Goal: Find specific page/section: Find specific page/section

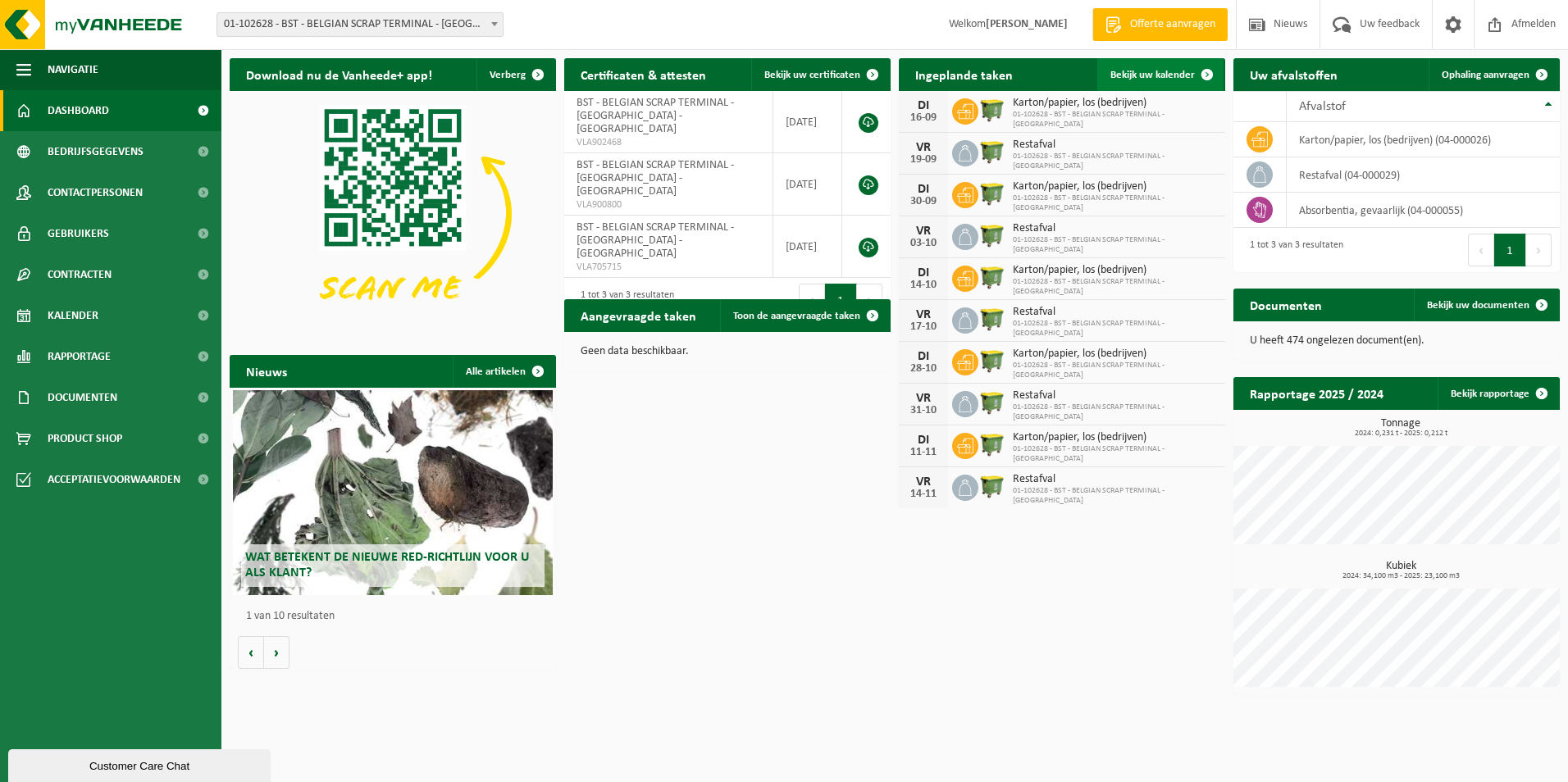
click at [1208, 69] on span at bounding box center [1207, 74] width 33 height 33
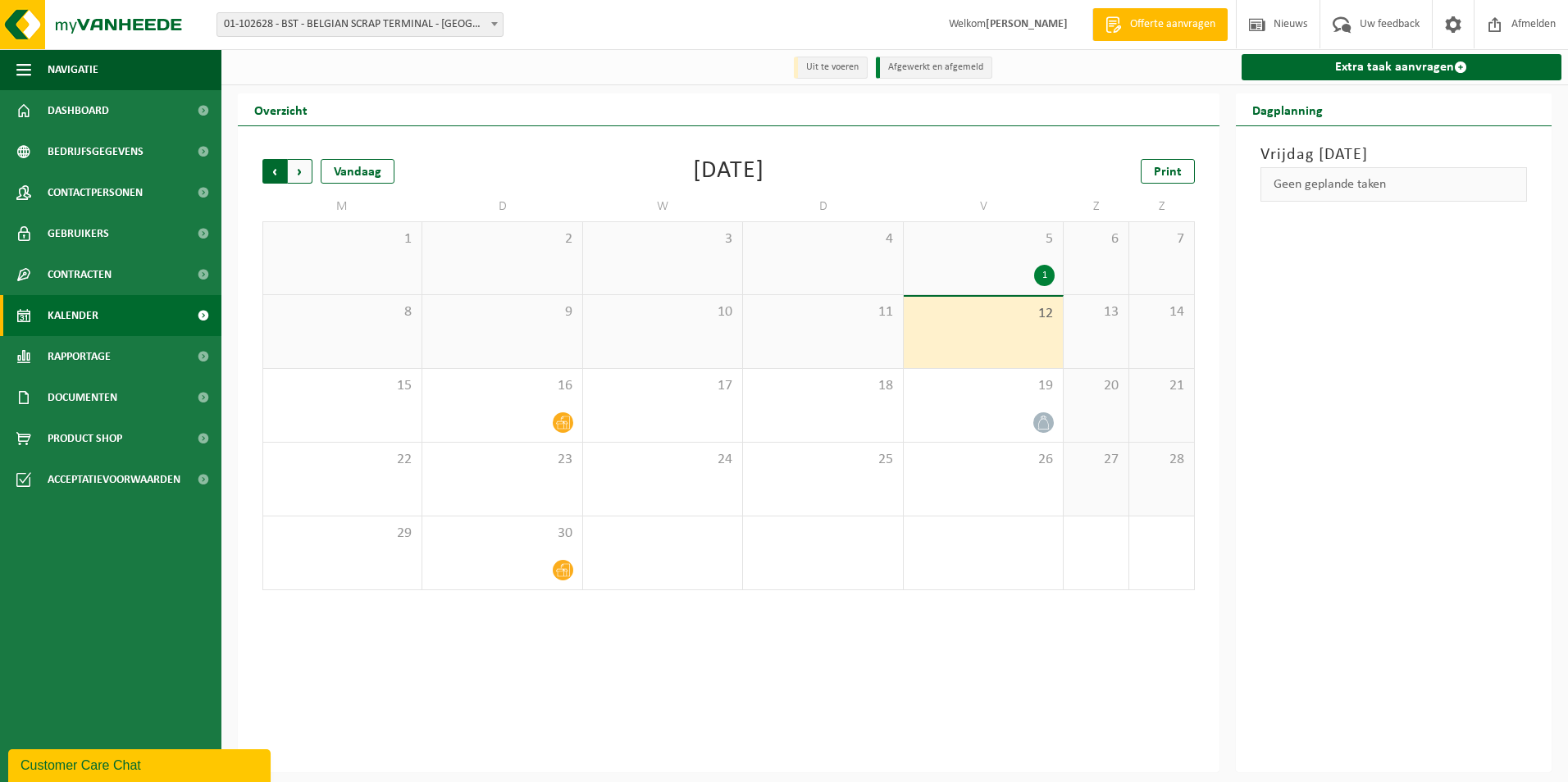
click at [302, 165] on span "Volgende" at bounding box center [300, 172] width 25 height 25
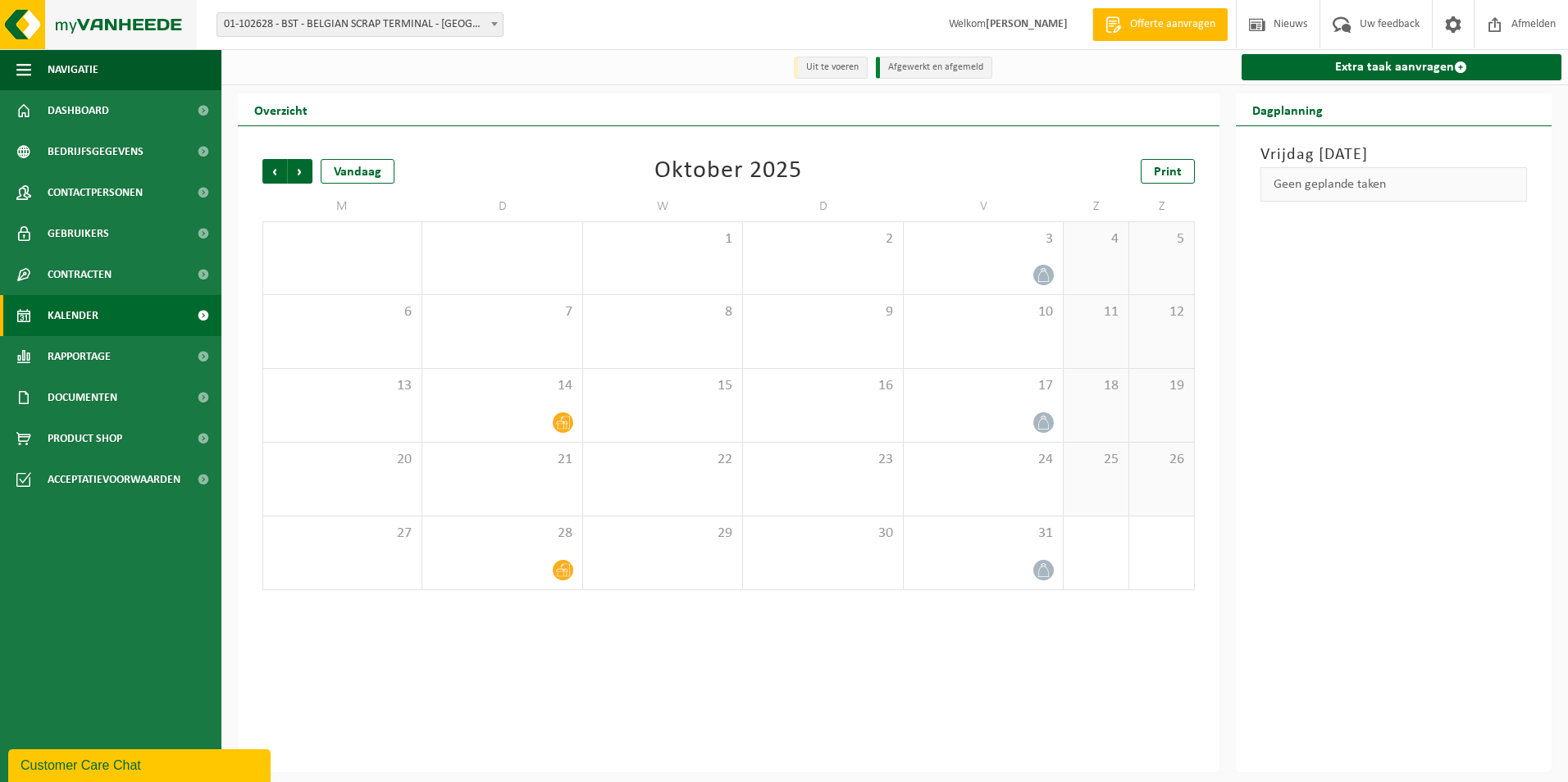
click at [94, 23] on img at bounding box center [98, 24] width 197 height 49
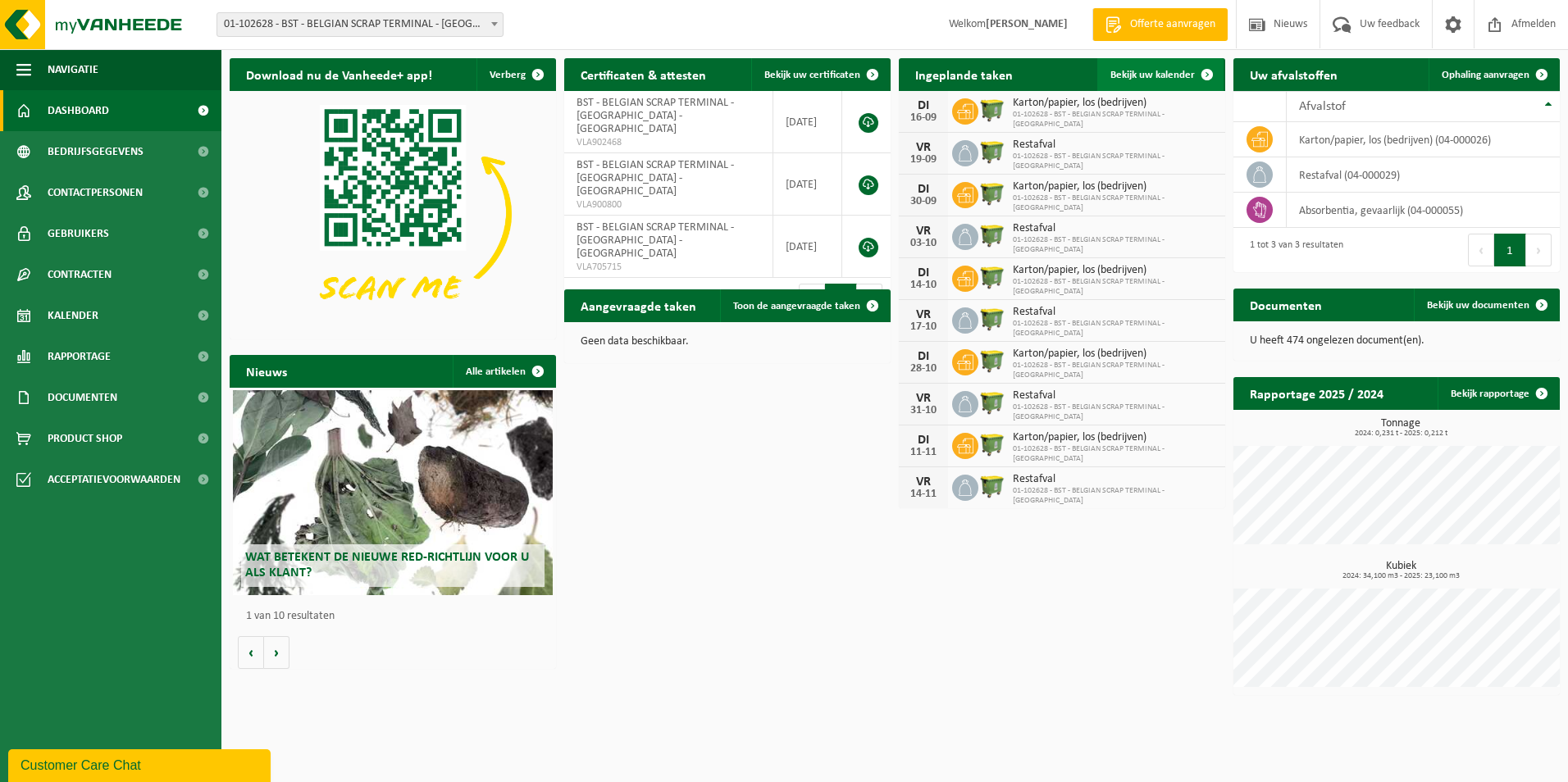
click at [1182, 65] on link "Bekijk uw kalender" at bounding box center [1159, 74] width 126 height 33
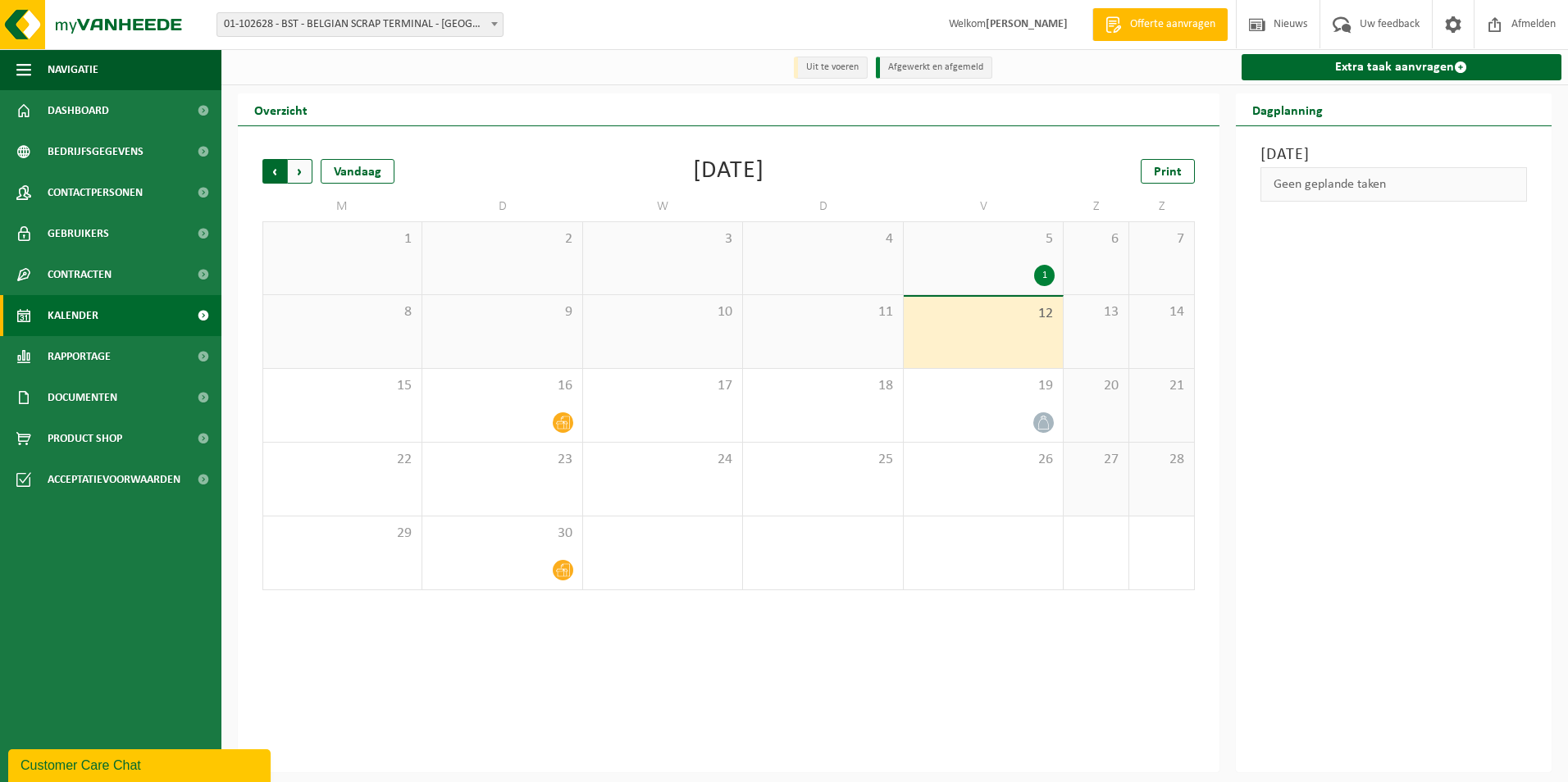
click at [304, 168] on span "Volgende" at bounding box center [300, 172] width 25 height 25
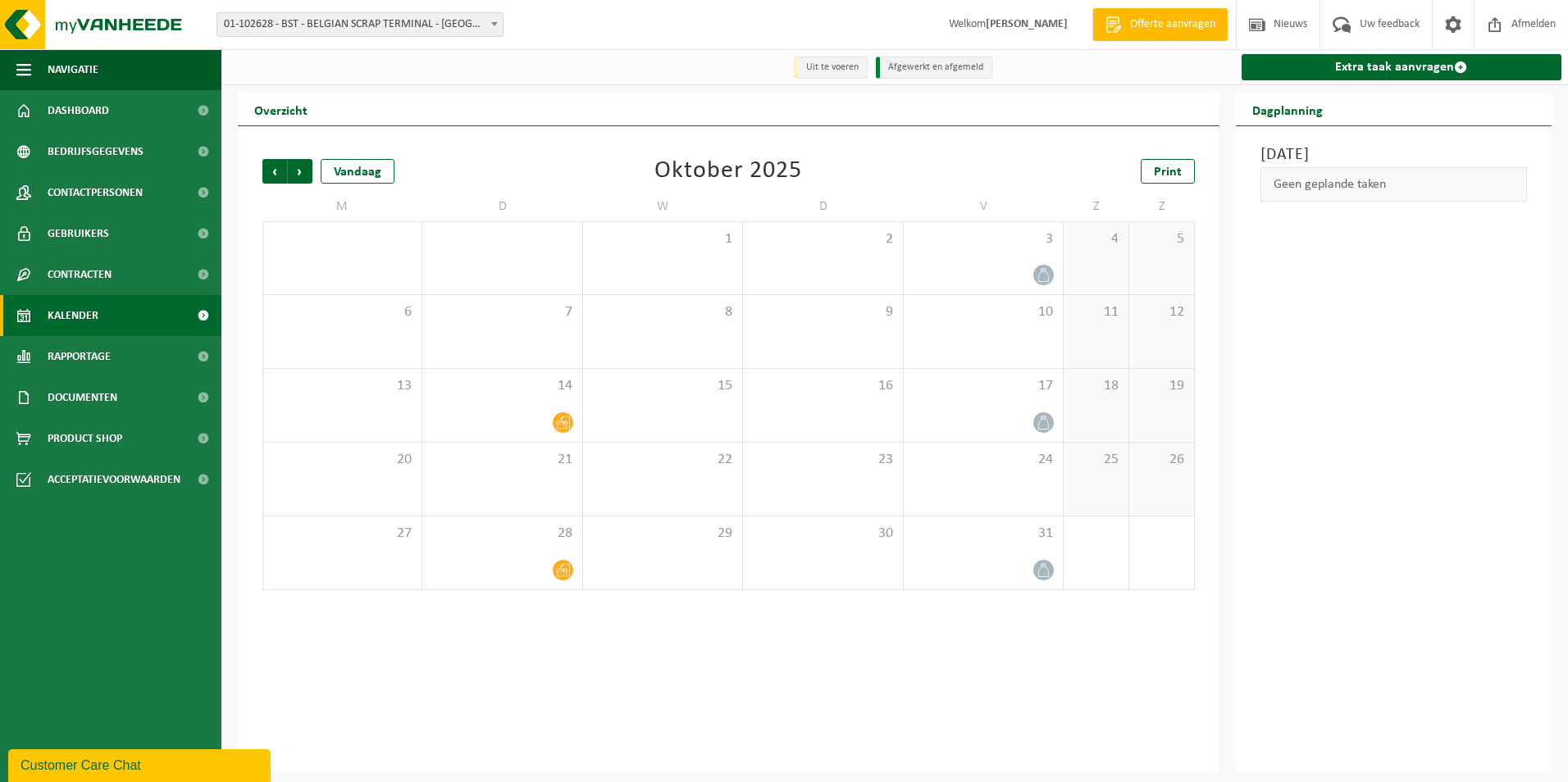
click at [304, 168] on span "Volgende" at bounding box center [300, 172] width 25 height 25
click at [257, 170] on div "Vorige Volgende Vandaag [DATE] Print M D W D V Z Z 27 28 29 30 31 1 2 3 4 5 6 7…" at bounding box center [728, 374] width 948 height 464
click at [269, 173] on span "Vorige" at bounding box center [274, 172] width 25 height 25
